Goal: Communication & Community: Share content

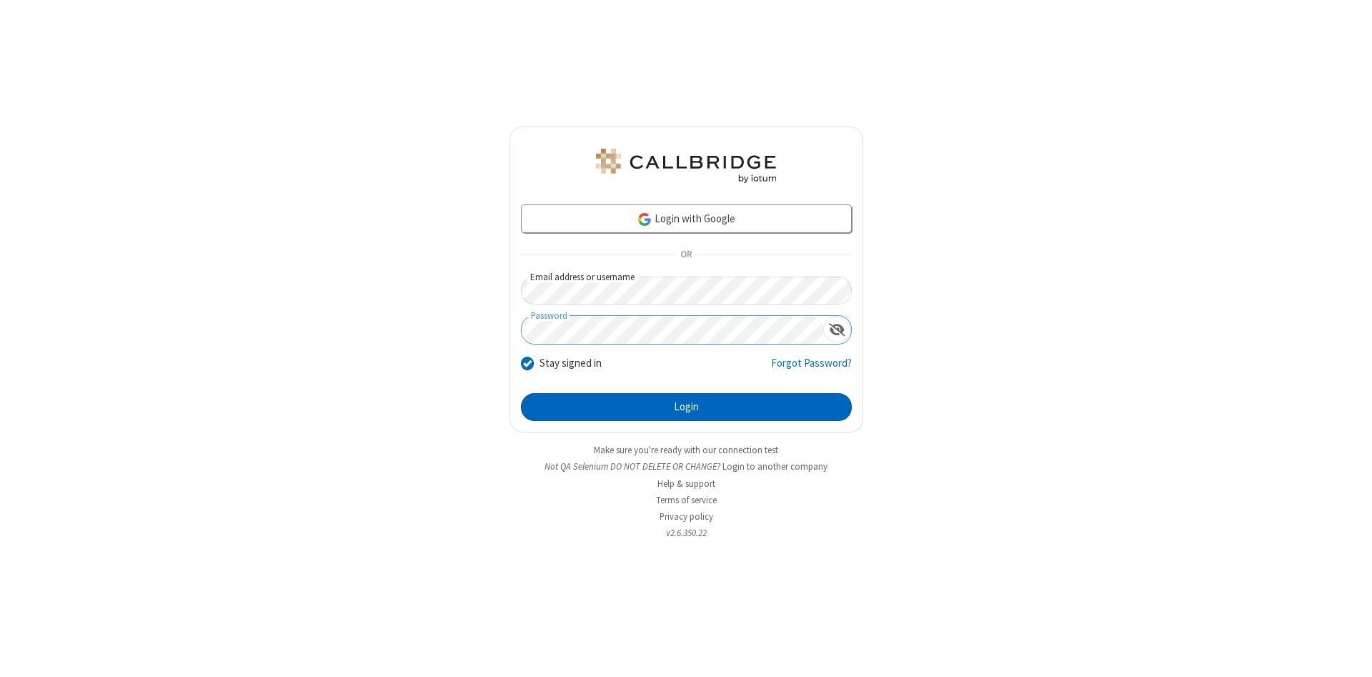
click at [686, 407] on button "Login" at bounding box center [686, 407] width 331 height 29
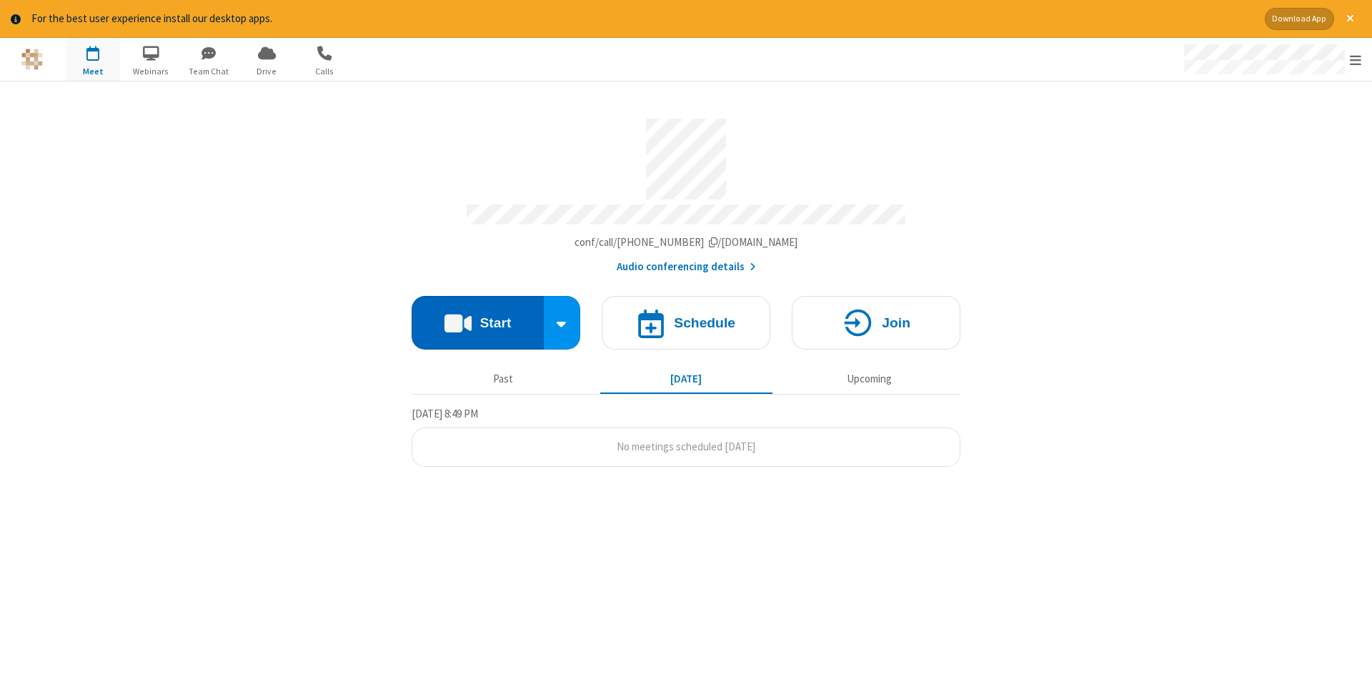
click at [477, 317] on button "Start" at bounding box center [477, 323] width 132 height 54
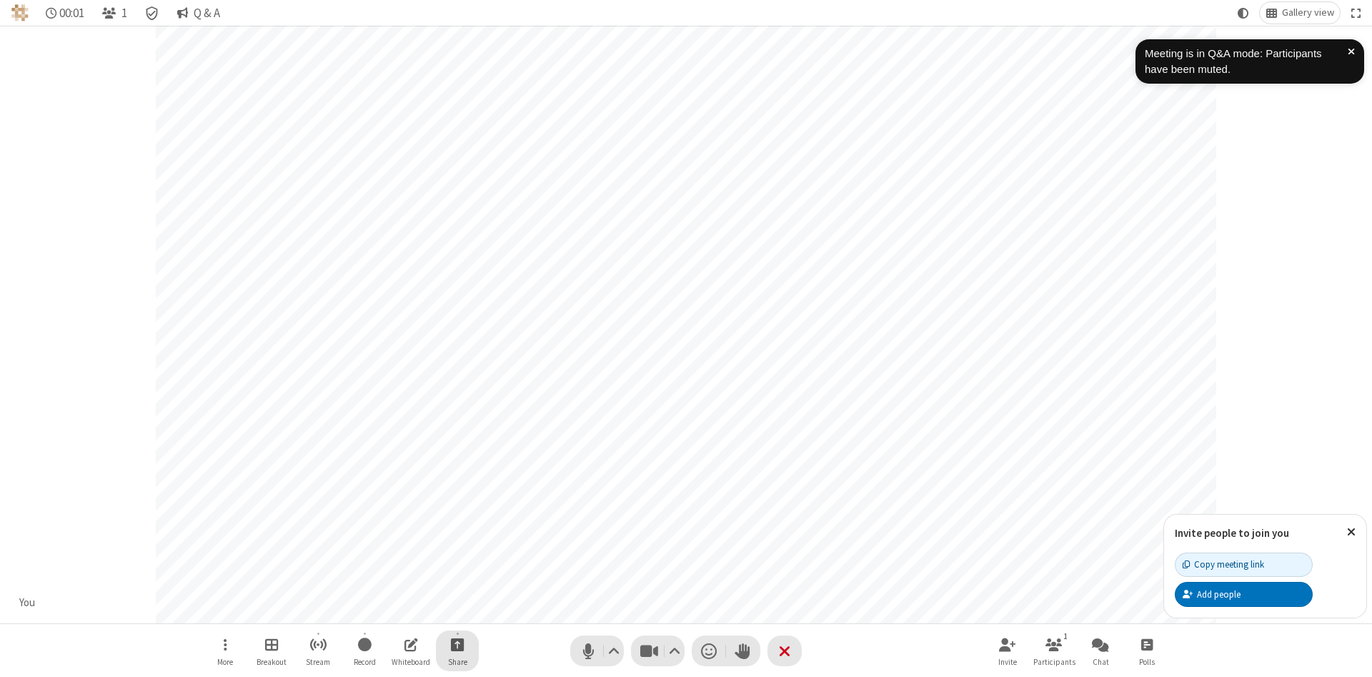
click at [456, 644] on span "Start sharing" at bounding box center [458, 644] width 14 height 18
click at [399, 609] on span "Share my screen" at bounding box center [399, 610] width 16 height 12
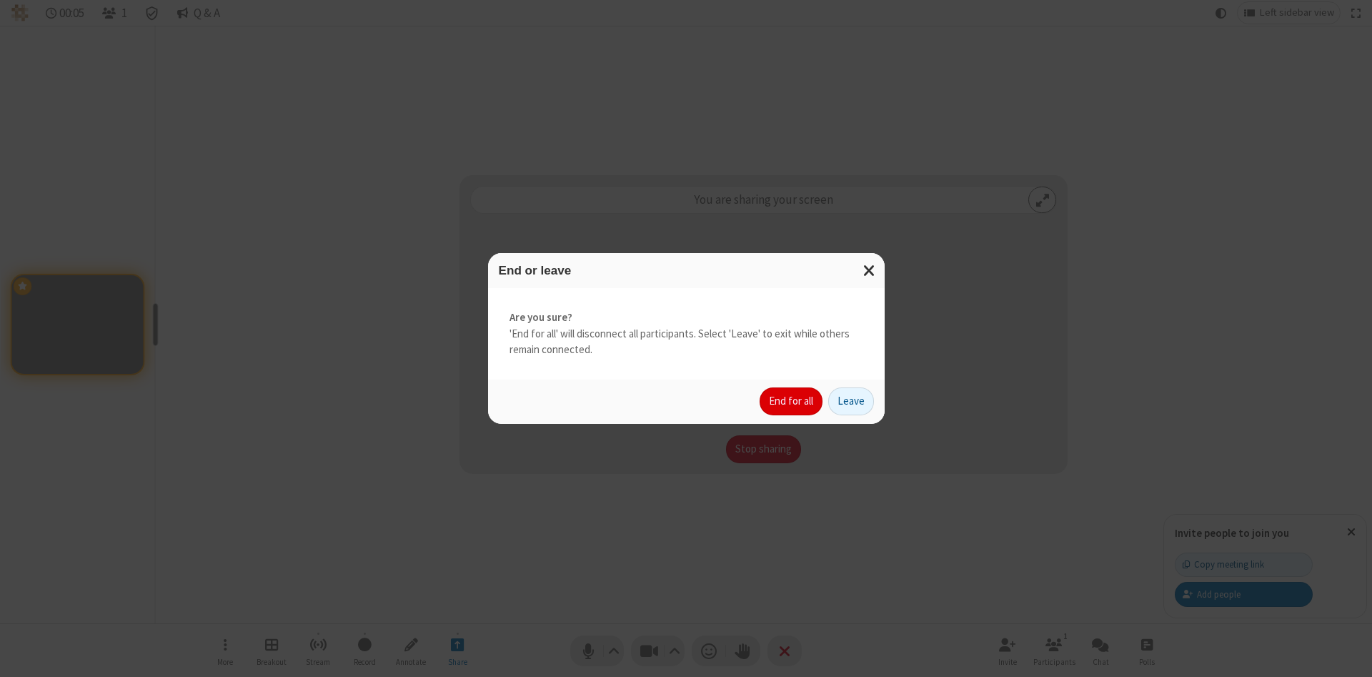
click at [792, 401] on button "End for all" at bounding box center [790, 401] width 63 height 29
